Goal: Task Accomplishment & Management: Use online tool/utility

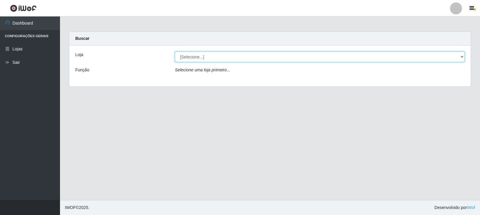
click at [279, 56] on select "[Selecione...] Rede Compras Supermercados - LOJA 3" at bounding box center [320, 57] width 290 height 11
select select "162"
click at [175, 52] on select "[Selecione...] Rede Compras Supermercados - LOJA 3" at bounding box center [320, 57] width 290 height 11
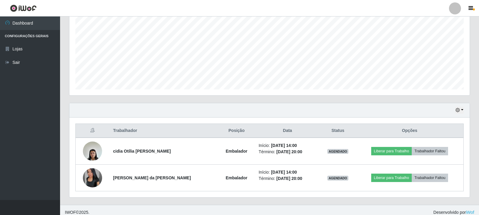
scroll to position [130, 0]
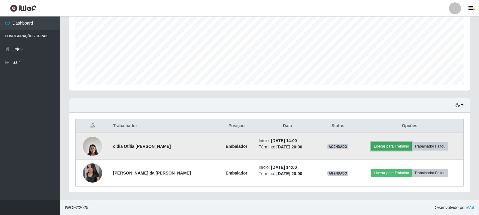
click at [405, 150] on button "Liberar para Trabalho" at bounding box center [391, 146] width 41 height 8
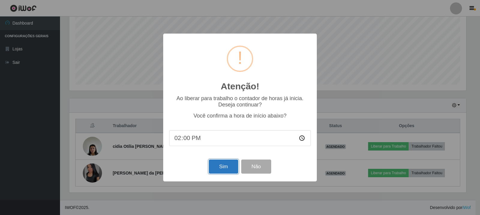
click at [225, 164] on button "Sim" at bounding box center [223, 167] width 29 height 14
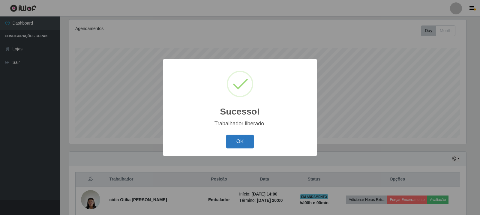
click at [241, 138] on button "OK" at bounding box center [240, 142] width 28 height 14
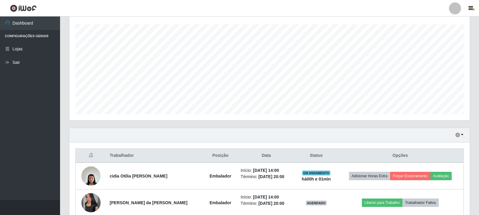
scroll to position [130, 0]
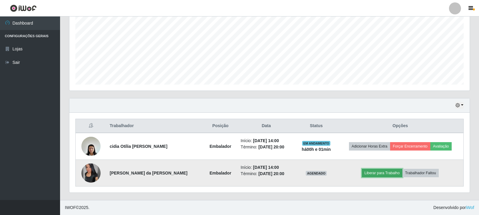
click at [372, 171] on button "Liberar para Trabalho" at bounding box center [382, 173] width 41 height 8
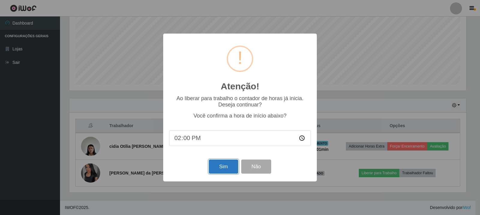
click at [227, 164] on button "Sim" at bounding box center [223, 167] width 29 height 14
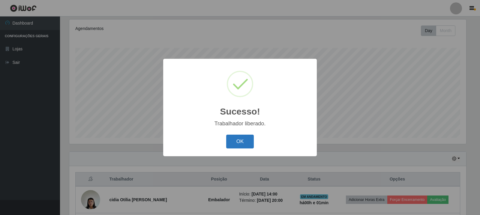
click at [240, 137] on button "OK" at bounding box center [240, 142] width 28 height 14
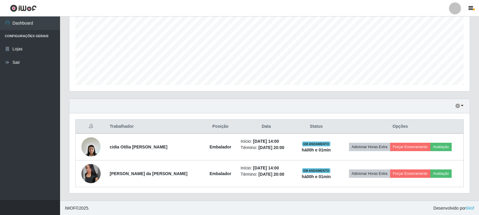
scroll to position [130, 0]
